Goal: Task Accomplishment & Management: Manage account settings

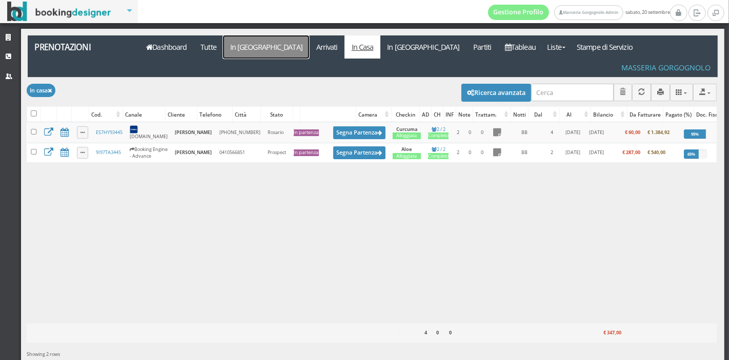
click at [250, 53] on link "In [GEOGRAPHIC_DATA]" at bounding box center [266, 46] width 86 height 23
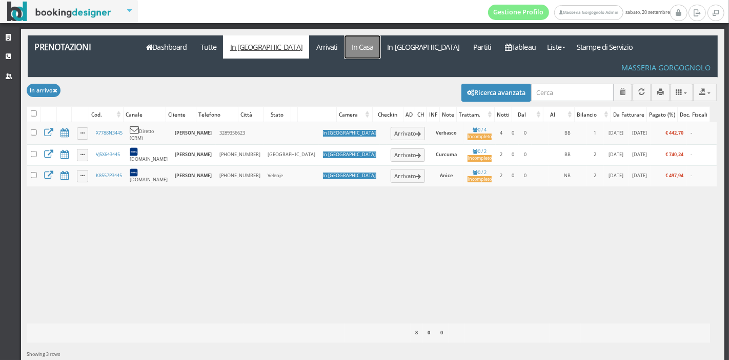
click at [345, 52] on link "In Casa" at bounding box center [363, 46] width 36 height 23
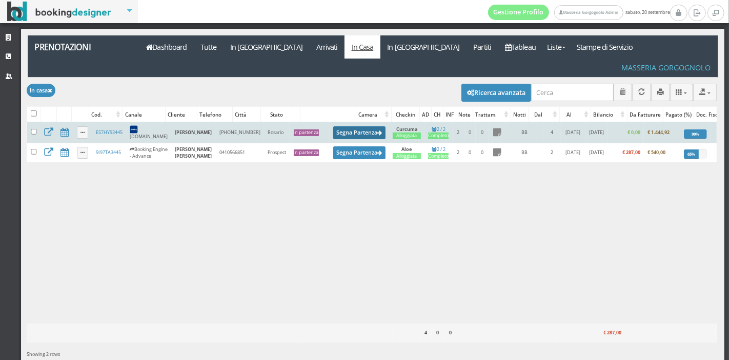
click at [343, 126] on button "Segna Partenza" at bounding box center [359, 132] width 52 height 13
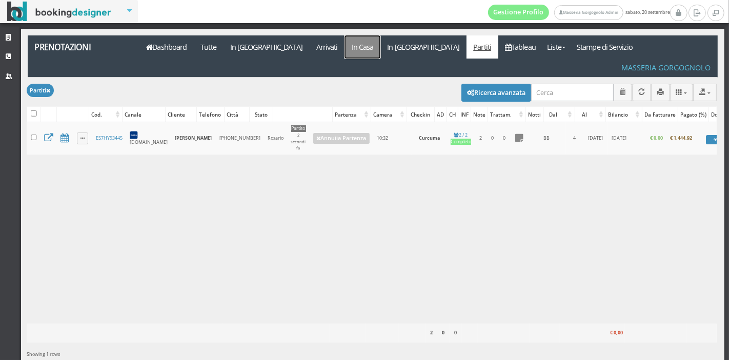
click at [345, 50] on link "In Casa" at bounding box center [363, 46] width 36 height 23
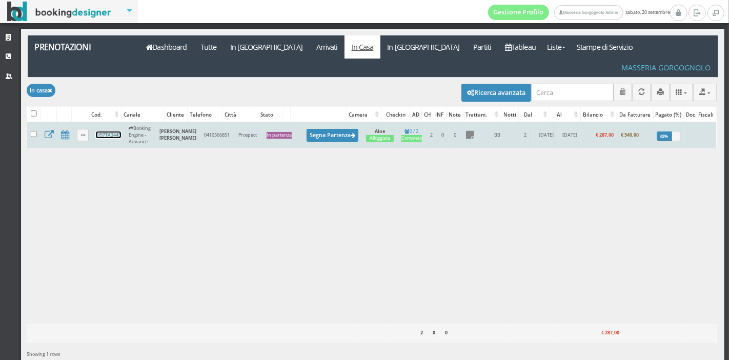
click at [110, 131] on link "9I97TA3445" at bounding box center [108, 134] width 25 height 7
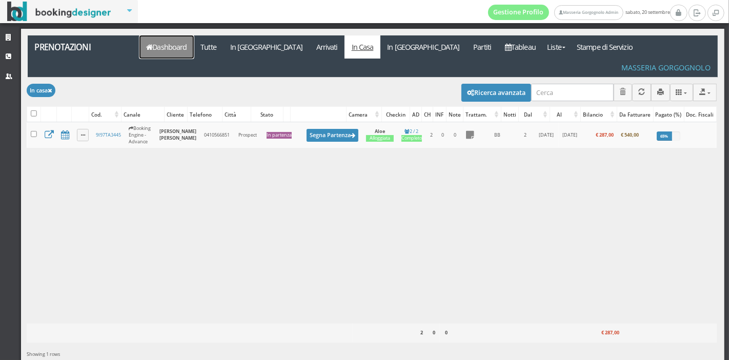
click at [193, 40] on link "Dashboard" at bounding box center [167, 46] width 54 height 23
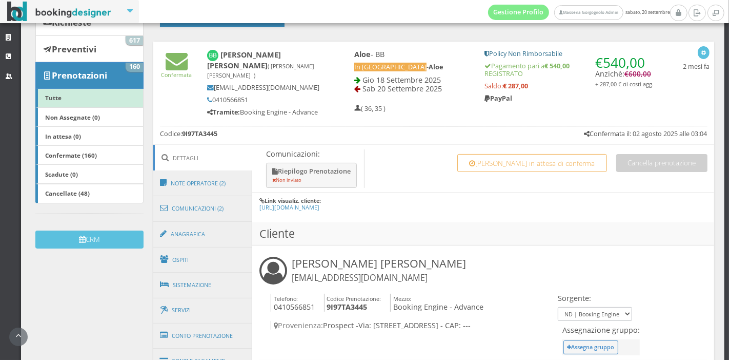
scroll to position [126, 0]
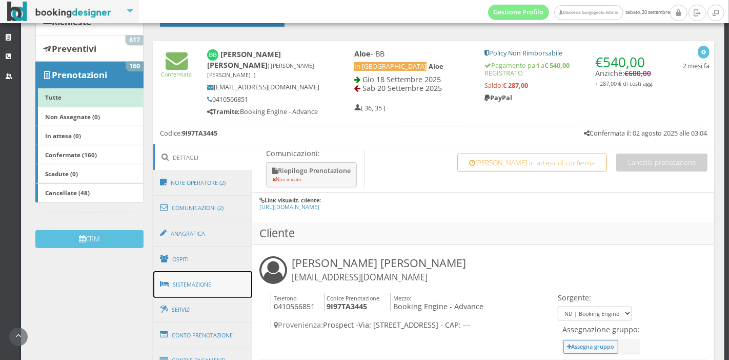
click at [205, 281] on link "Sistemazione" at bounding box center [202, 284] width 99 height 27
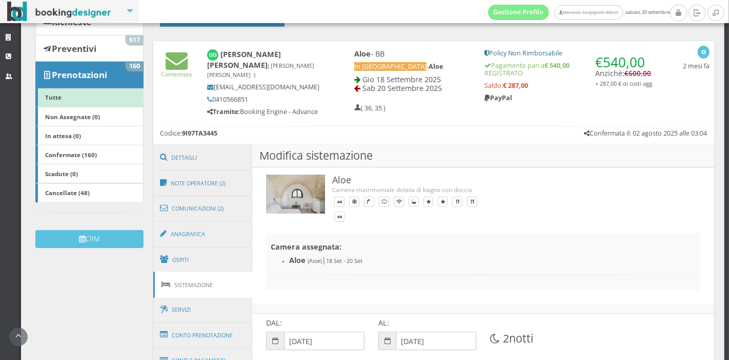
scroll to position [229, 0]
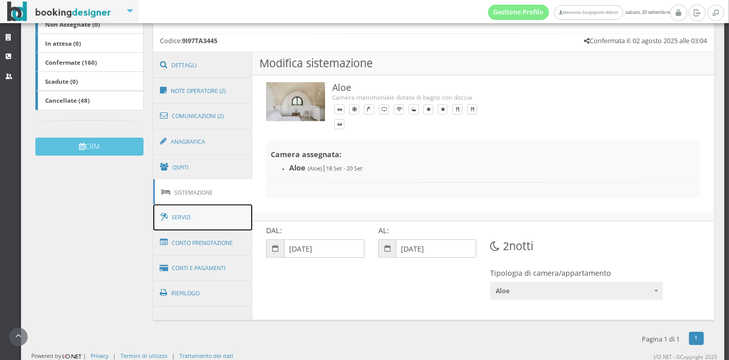
click at [208, 218] on link "Servizi" at bounding box center [202, 217] width 99 height 26
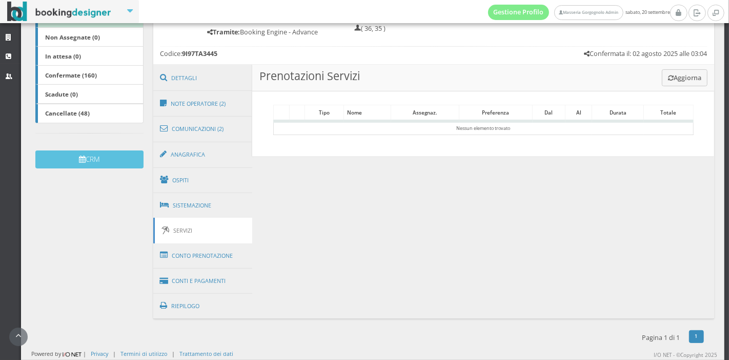
scroll to position [211, 0]
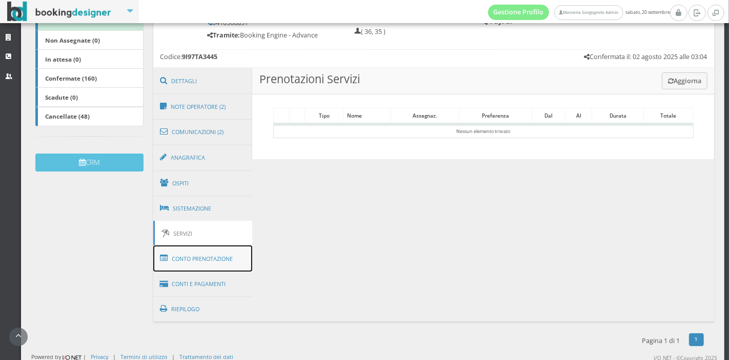
click at [198, 253] on link "Conto Prenotazione" at bounding box center [202, 258] width 99 height 27
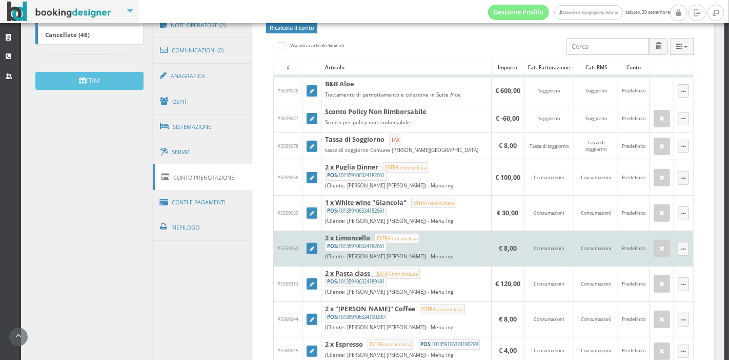
scroll to position [301, 0]
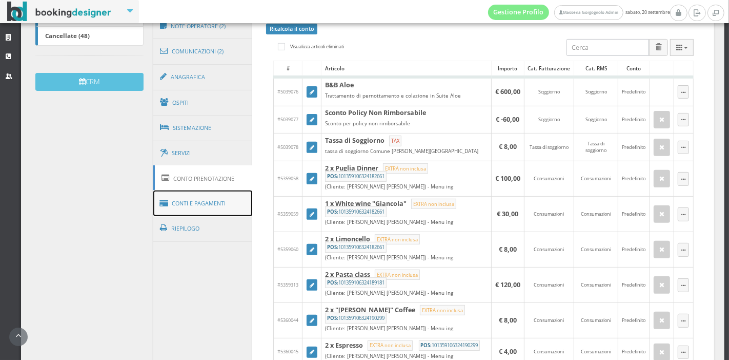
click at [228, 210] on link "Conti e Pagamenti" at bounding box center [202, 203] width 99 height 26
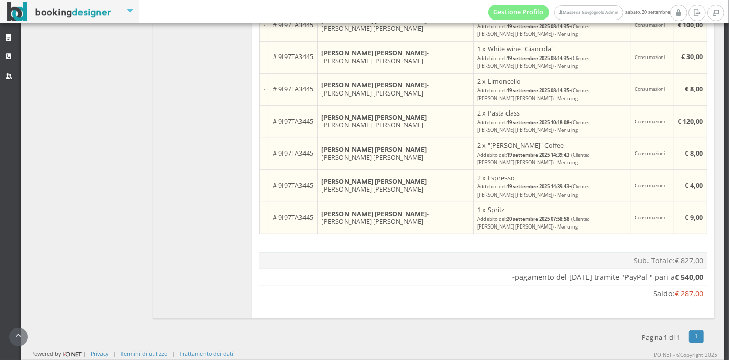
scroll to position [759, 0]
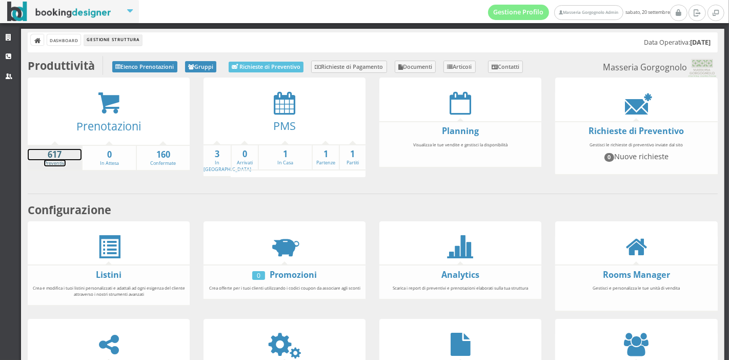
click at [54, 158] on strong "617" at bounding box center [55, 155] width 54 height 12
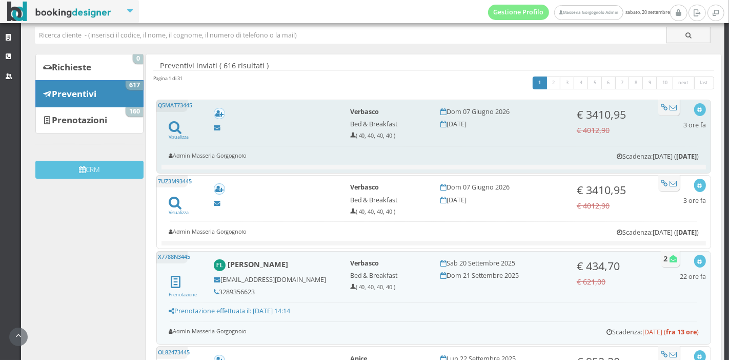
scroll to position [58, 0]
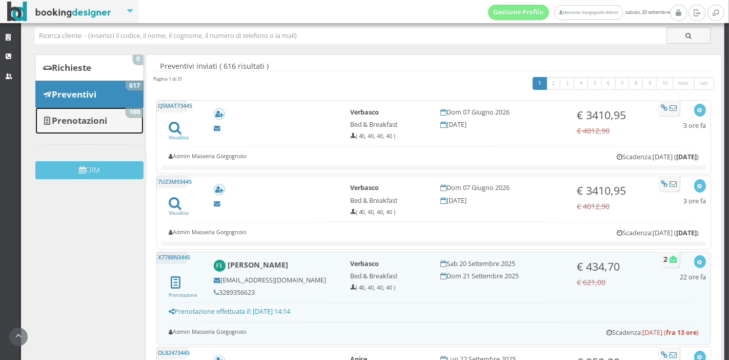
click at [107, 125] on b "Prenotazioni" at bounding box center [79, 120] width 55 height 12
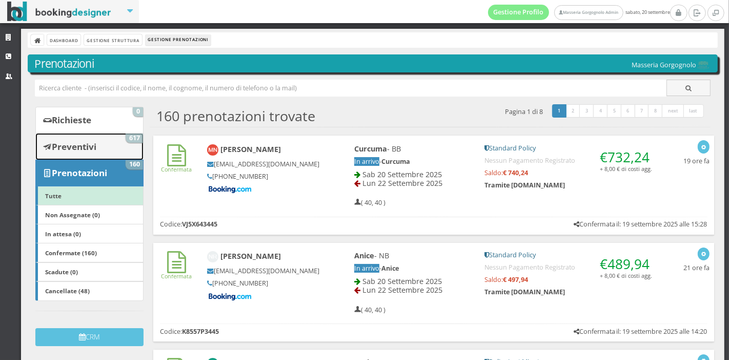
click at [107, 152] on link "Preventivi 617" at bounding box center [89, 146] width 108 height 27
click at [347, 147] on div "Curcuma - BB In arrivo - Curcuma Sab 20 Settembre 2025 Lun 22 Settembre 2025 ( …" at bounding box center [412, 176] width 131 height 72
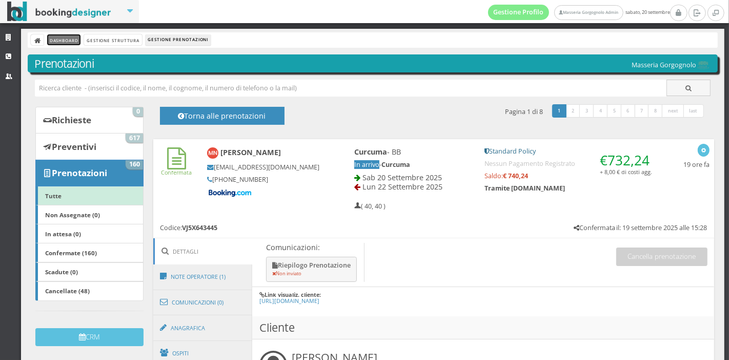
click at [52, 43] on link "Dashboard" at bounding box center [63, 39] width 33 height 11
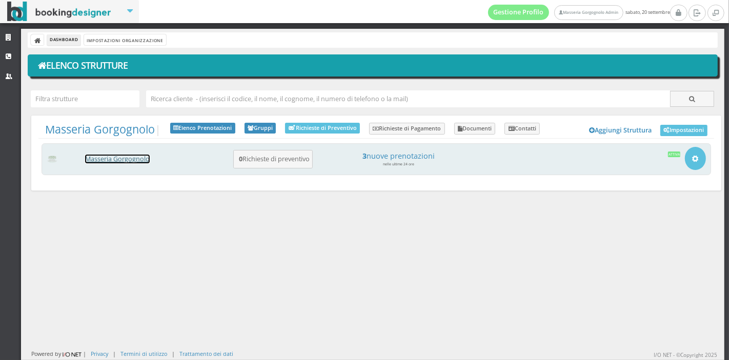
click at [131, 159] on link "Masseria Gorgognolo" at bounding box center [117, 158] width 65 height 9
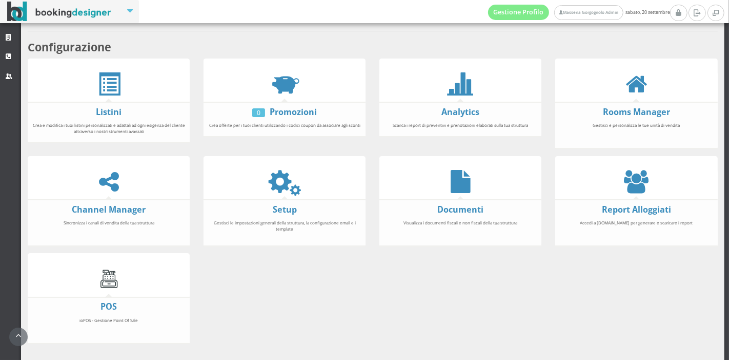
scroll to position [190, 0]
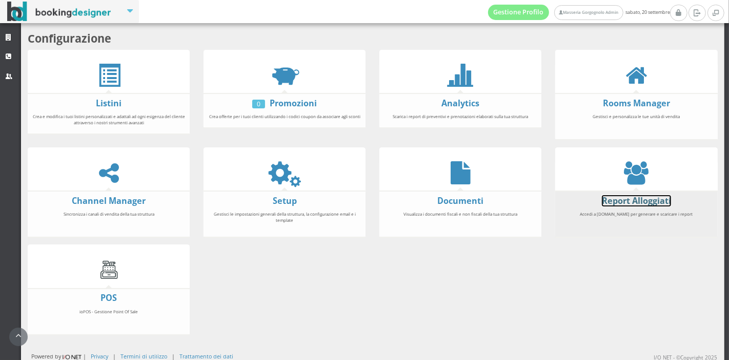
click at [610, 201] on link "Report Alloggiati" at bounding box center [636, 200] width 69 height 11
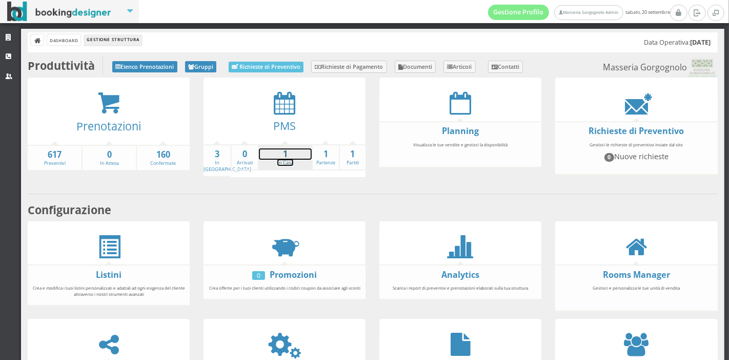
click at [275, 154] on strong "1" at bounding box center [285, 154] width 53 height 12
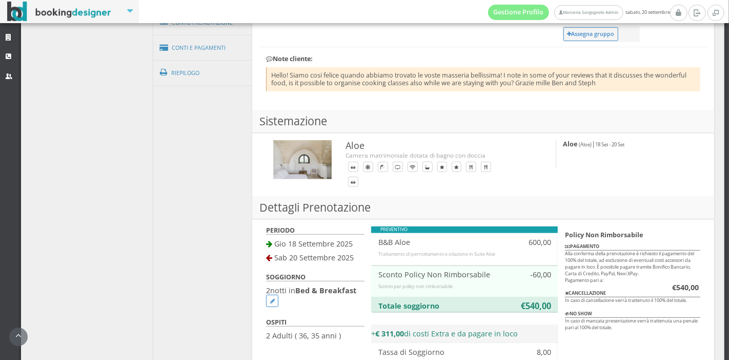
scroll to position [400, 0]
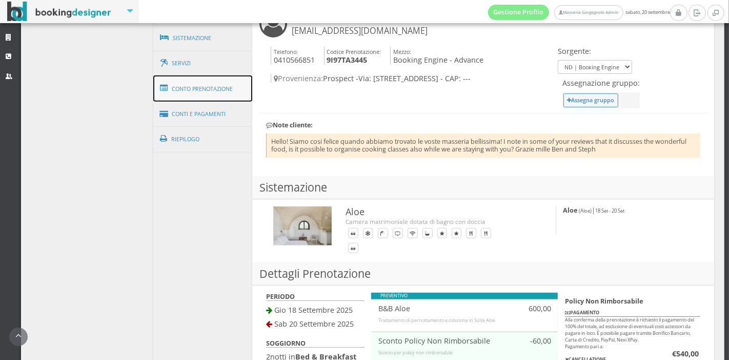
click at [205, 90] on link "Conto Prenotazione" at bounding box center [202, 88] width 99 height 27
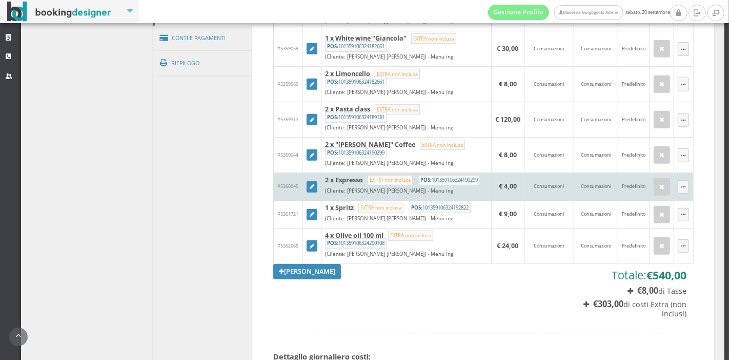
scroll to position [483, 0]
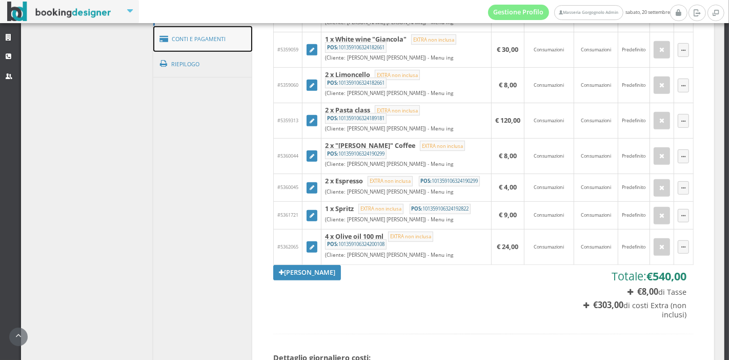
click at [224, 32] on link "Conti e Pagamenti" at bounding box center [202, 39] width 99 height 26
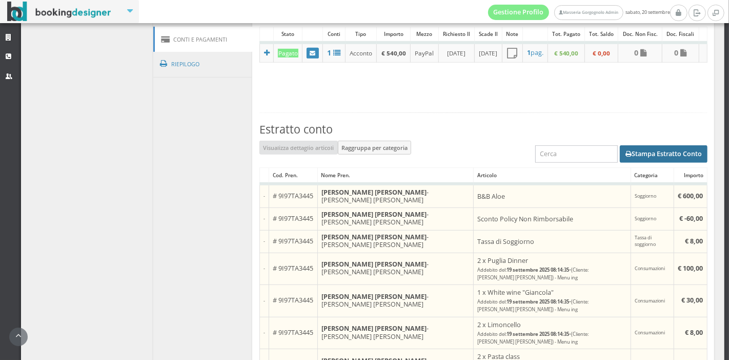
click at [627, 162] on button "Stampa Estratto Conto" at bounding box center [664, 153] width 88 height 17
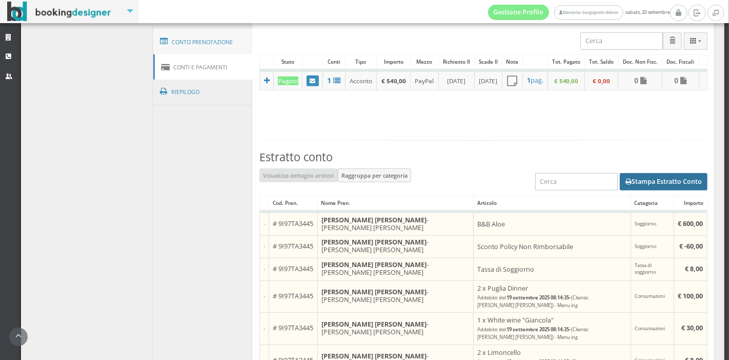
scroll to position [449, 0]
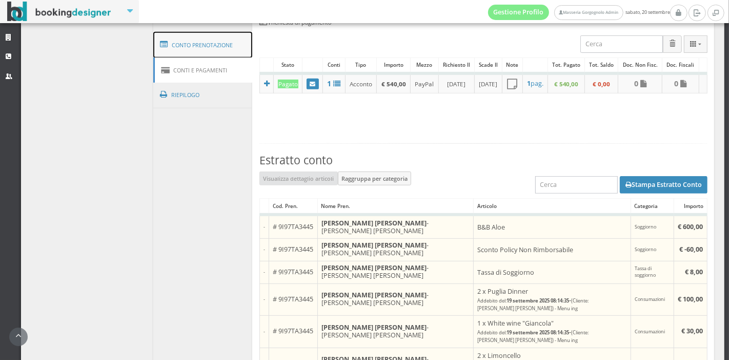
click at [200, 47] on link "Conto Prenotazione" at bounding box center [202, 45] width 99 height 27
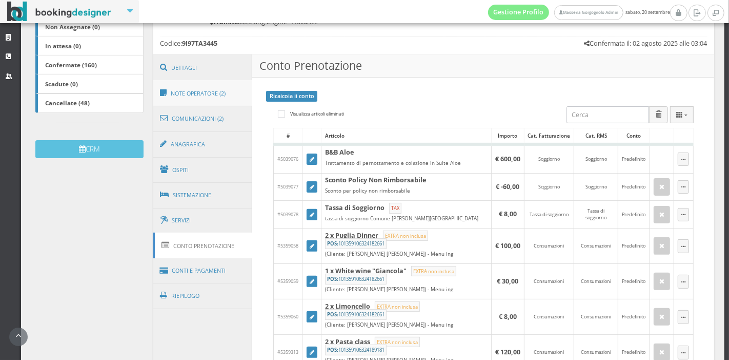
scroll to position [230, 0]
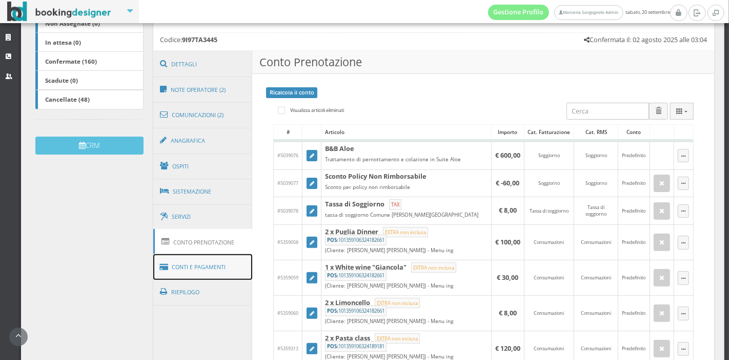
click at [204, 254] on link "Conti e Pagamenti" at bounding box center [202, 267] width 99 height 26
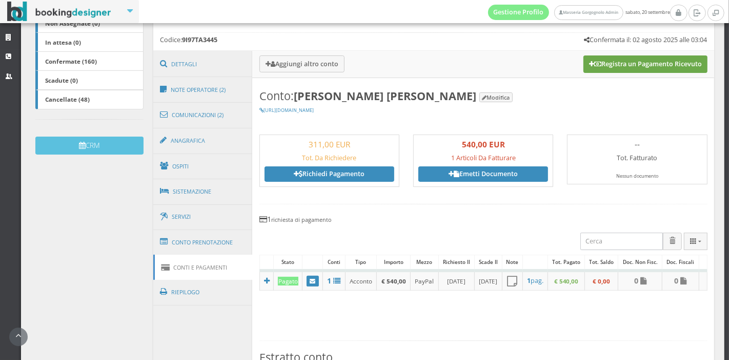
click at [590, 56] on button "Registra un Pagamento Ricevuto" at bounding box center [646, 63] width 124 height 17
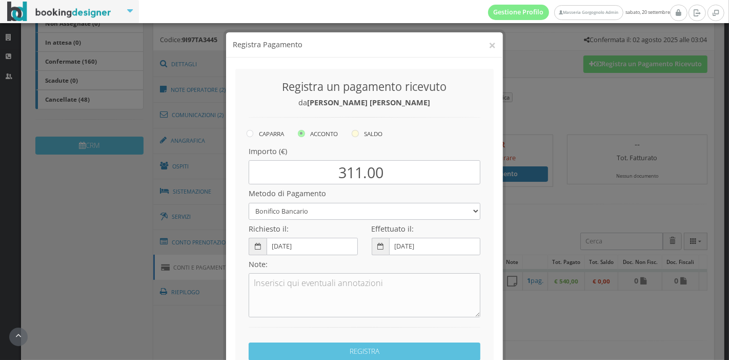
click at [372, 135] on label "SALDO" at bounding box center [367, 133] width 31 height 12
radio input "true"
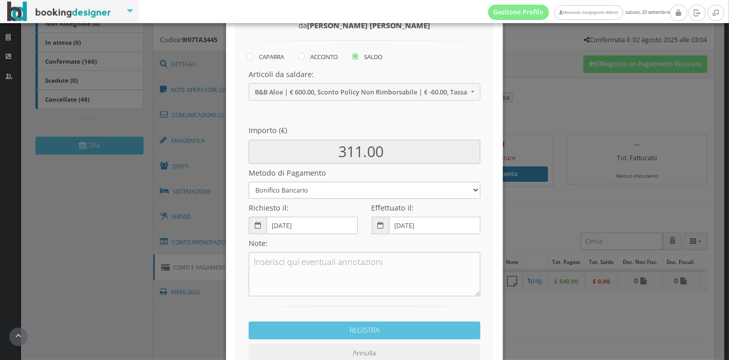
scroll to position [148, 0]
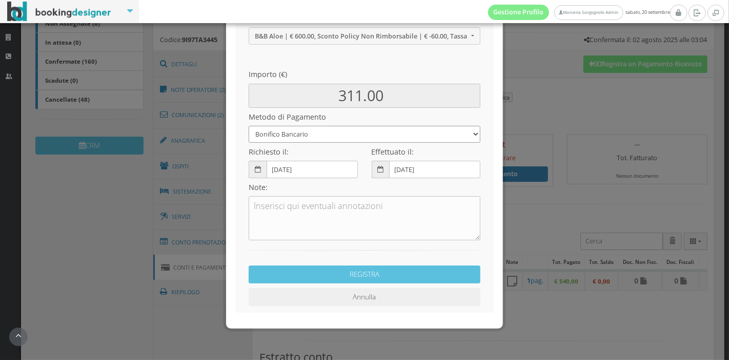
click at [366, 139] on select "Bonifico Bancario Carta di Credito Pay By Link Contanti Assegno Bancario Assegn…" at bounding box center [365, 134] width 232 height 17
select select
click at [249, 126] on select "Bonifico Bancario Carta di Credito Pay By Link Contanti Assegno Bancario Assegn…" at bounding box center [365, 134] width 232 height 17
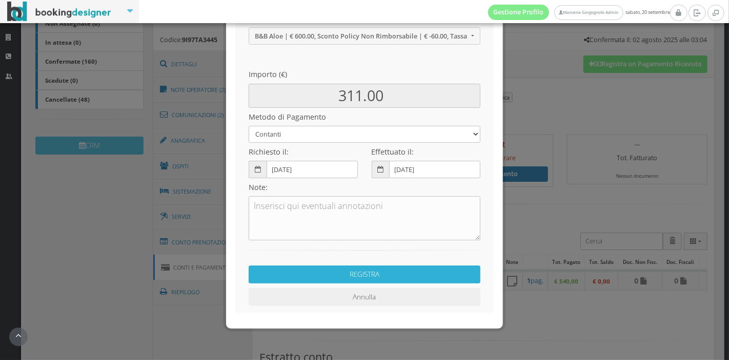
click at [326, 274] on button "REGISTRA" at bounding box center [365, 274] width 232 height 18
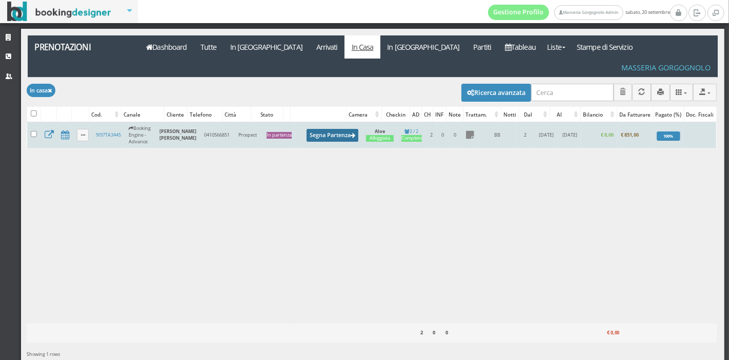
click at [313, 129] on button "Segna Partenza" at bounding box center [333, 135] width 52 height 13
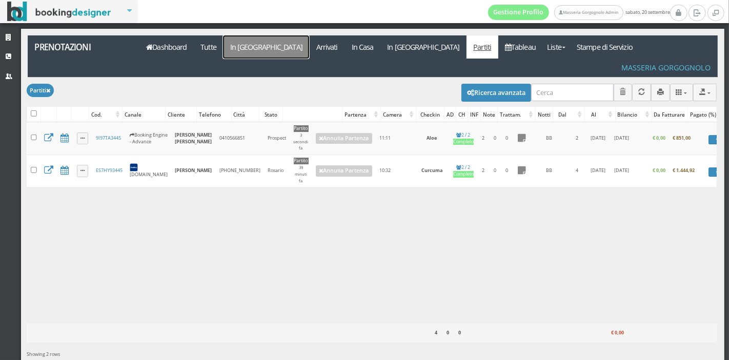
click at [252, 40] on link "In [GEOGRAPHIC_DATA]" at bounding box center [266, 46] width 86 height 23
